Goal: Find specific page/section

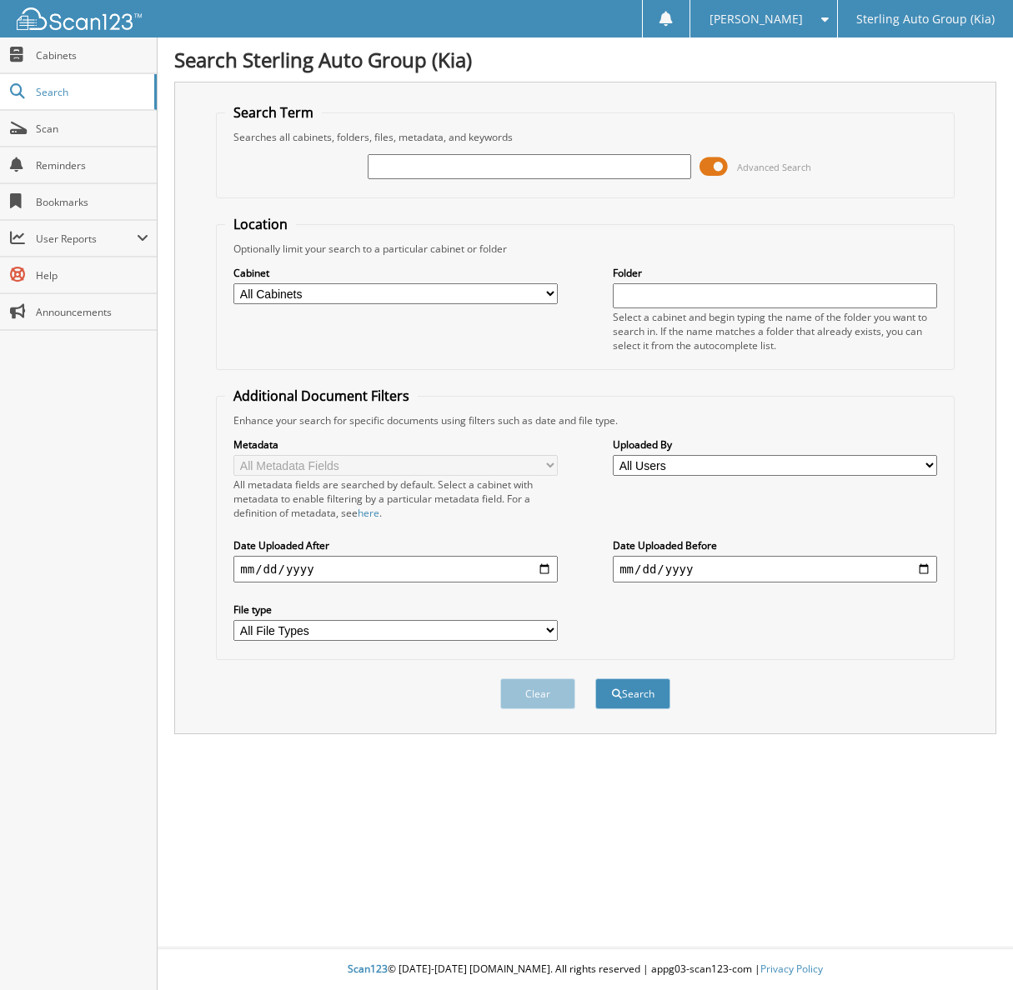
click at [456, 156] on input "text" at bounding box center [530, 166] width 324 height 25
paste input "S556741"
type input "S556741"
click at [595, 678] on button "Search" at bounding box center [632, 693] width 75 height 31
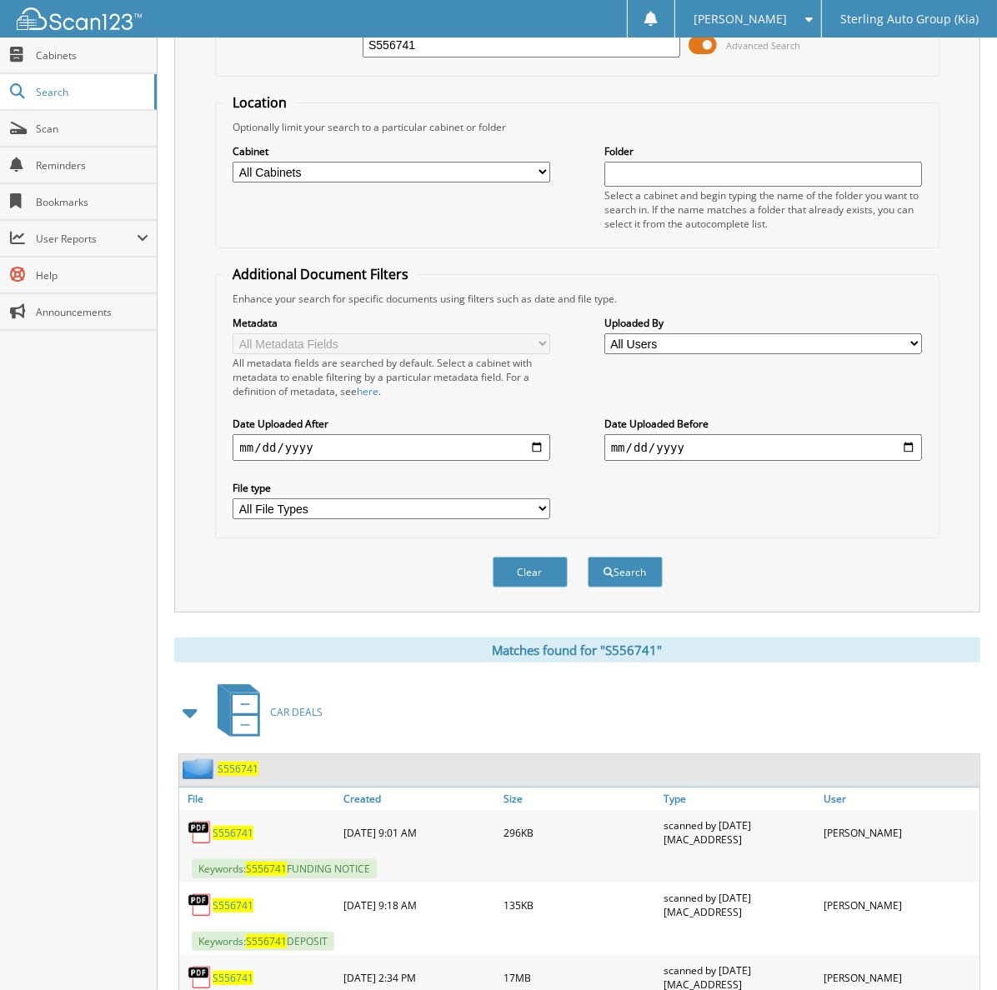
scroll to position [394, 0]
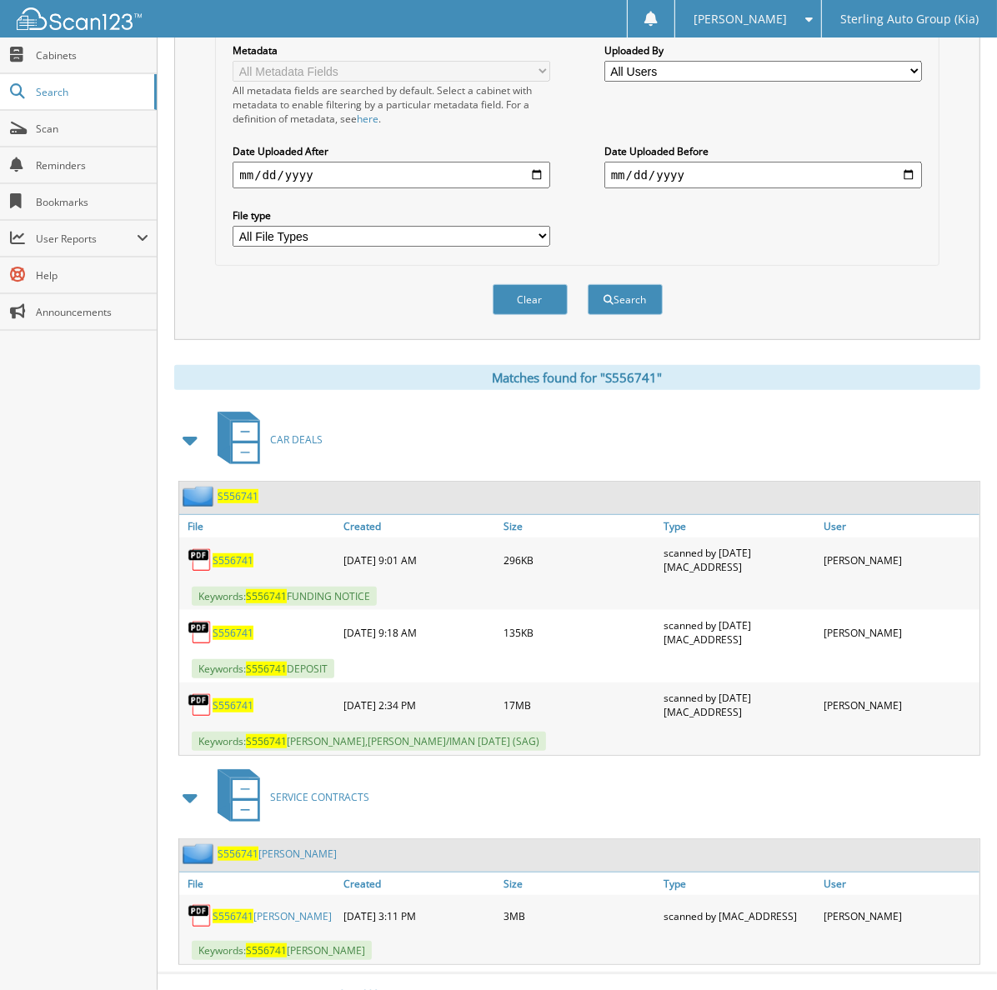
click at [238, 909] on span "S556741" at bounding box center [233, 916] width 41 height 14
